Goal: Task Accomplishment & Management: Use online tool/utility

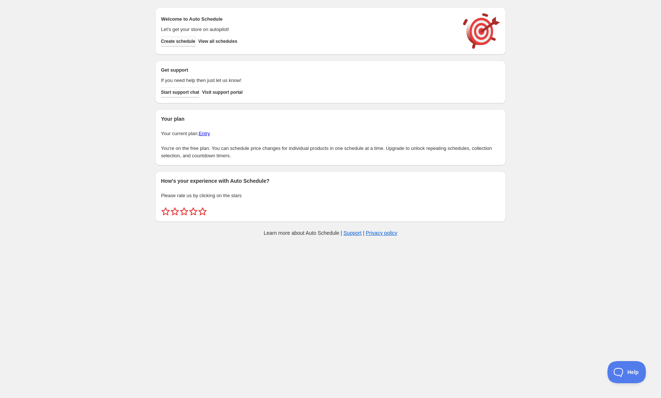
click at [186, 42] on span "Create schedule" at bounding box center [178, 41] width 34 height 6
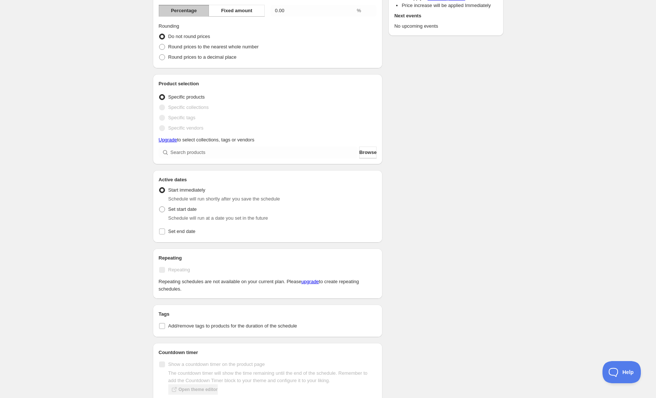
scroll to position [92, 0]
click at [165, 210] on span at bounding box center [162, 208] width 7 height 7
click at [159, 206] on input "Set start date" at bounding box center [159, 205] width 0 height 0
radio input "true"
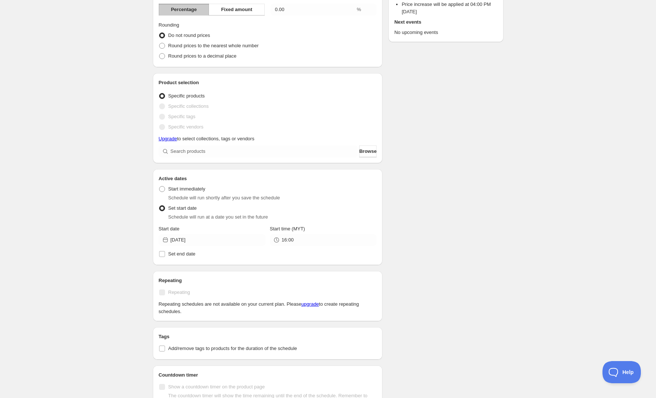
click at [164, 210] on span at bounding box center [162, 208] width 6 height 6
click at [159, 206] on input "Set start date" at bounding box center [159, 205] width 0 height 0
click at [161, 188] on span at bounding box center [162, 189] width 6 height 6
click at [159, 186] on input "Start immediately" at bounding box center [159, 186] width 0 height 0
radio input "true"
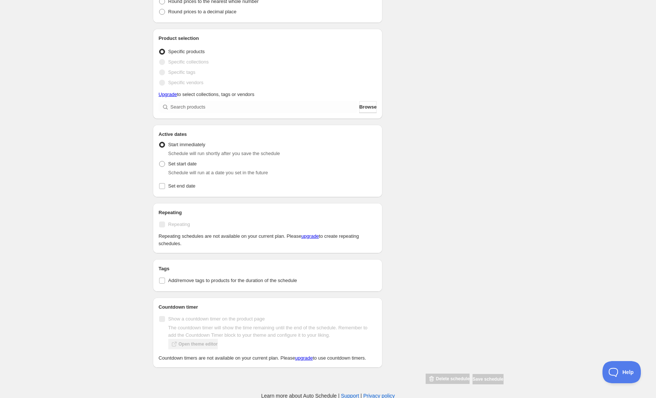
scroll to position [0, 0]
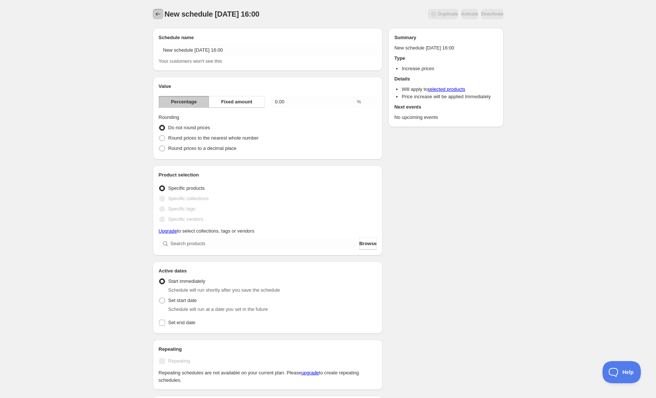
click at [156, 13] on icon "Schedules" at bounding box center [157, 13] width 7 height 7
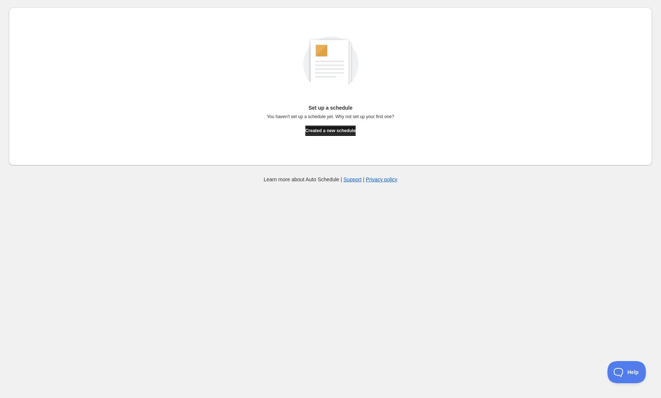
click at [327, 133] on span "Created a new schedule" at bounding box center [330, 131] width 51 height 6
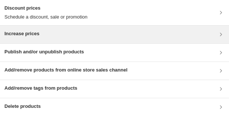
click at [52, 35] on div "Increase prices" at bounding box center [114, 34] width 220 height 9
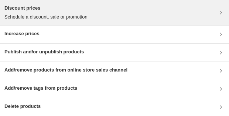
click at [83, 15] on p "Schedule a discount, sale or promotion" at bounding box center [45, 16] width 83 height 7
